Goal: Task Accomplishment & Management: Manage account settings

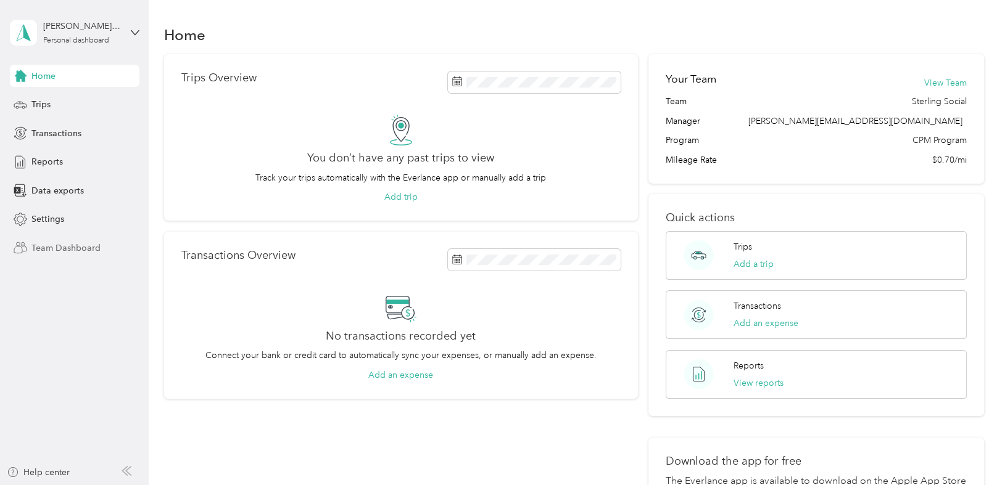
click at [70, 244] on span "Team Dashboard" at bounding box center [65, 248] width 69 height 13
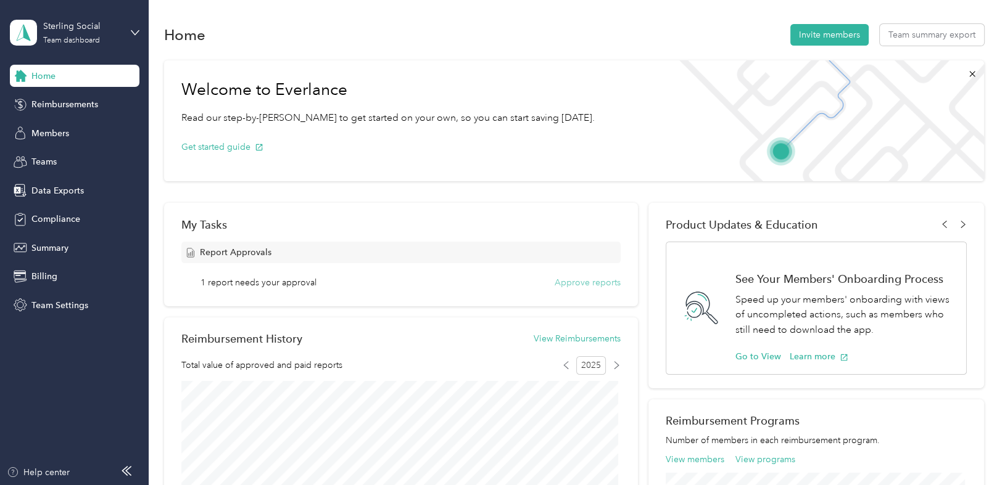
click at [603, 286] on button "Approve reports" at bounding box center [587, 282] width 66 height 13
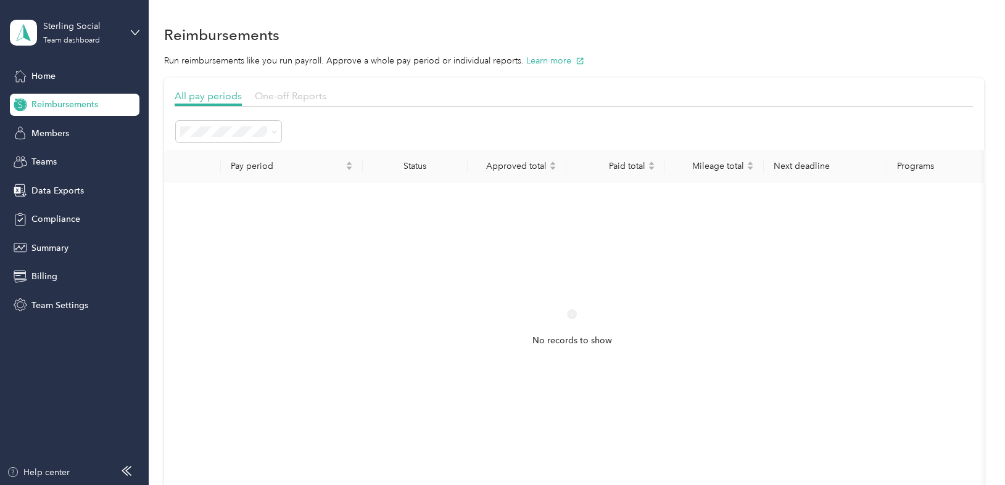
click at [289, 94] on span "One-off Reports" at bounding box center [291, 96] width 72 height 12
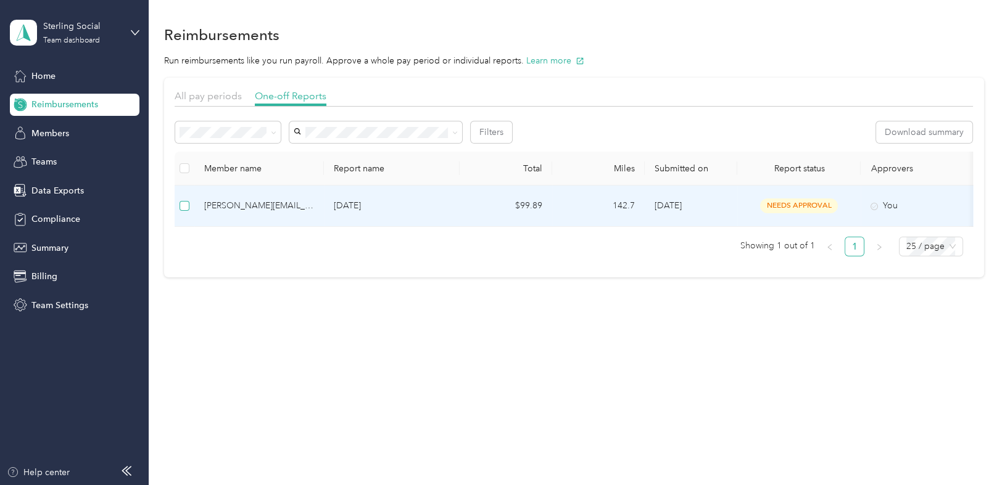
click at [187, 210] on label at bounding box center [184, 206] width 10 height 14
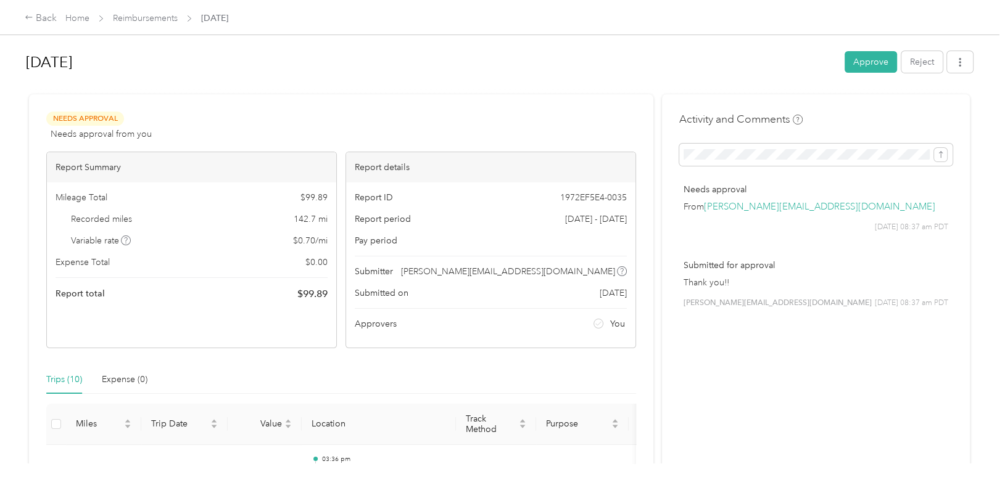
drag, startPoint x: 408, startPoint y: 77, endPoint x: 551, endPoint y: 53, distance: 144.5
click at [408, 76] on div "[DATE]" at bounding box center [431, 62] width 810 height 32
click at [857, 62] on button "Approve" at bounding box center [870, 62] width 52 height 22
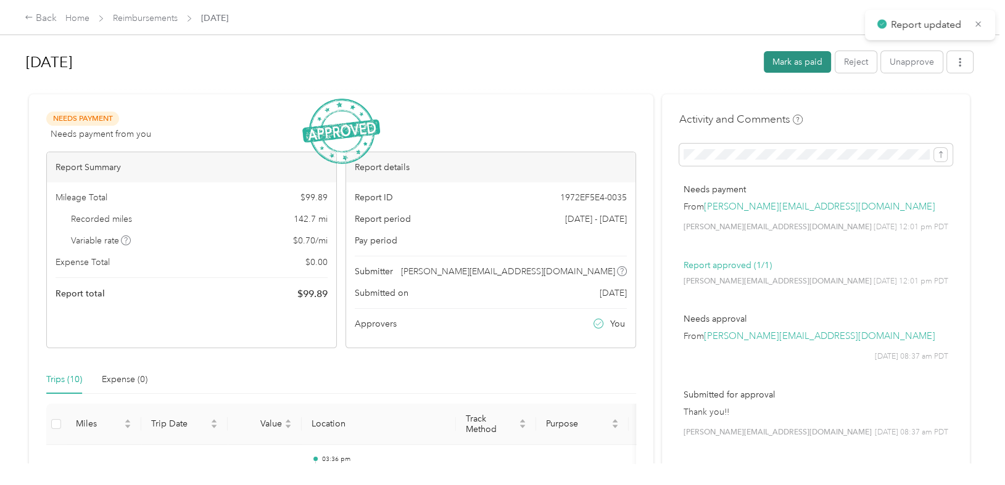
click at [799, 65] on button "Mark as paid" at bounding box center [796, 62] width 67 height 22
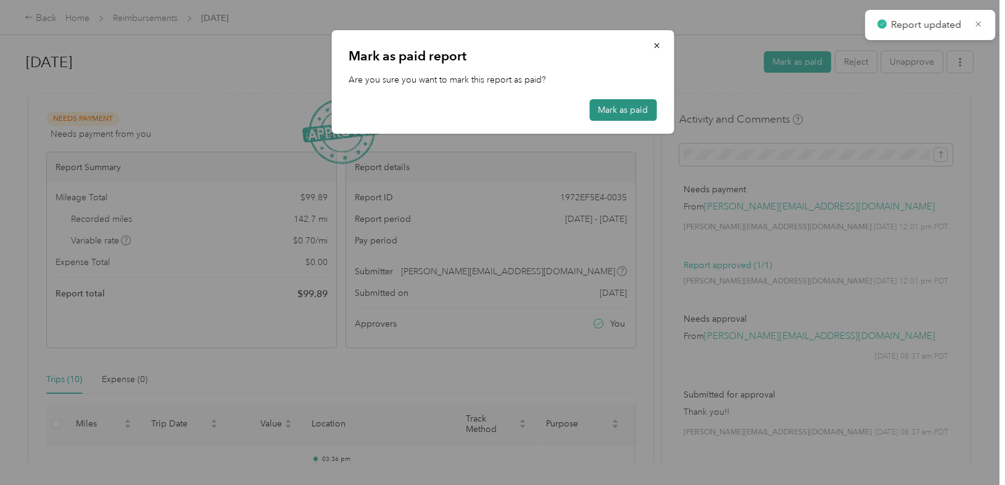
click at [614, 116] on button "Mark as paid" at bounding box center [622, 110] width 67 height 22
